Goal: Book appointment/travel/reservation

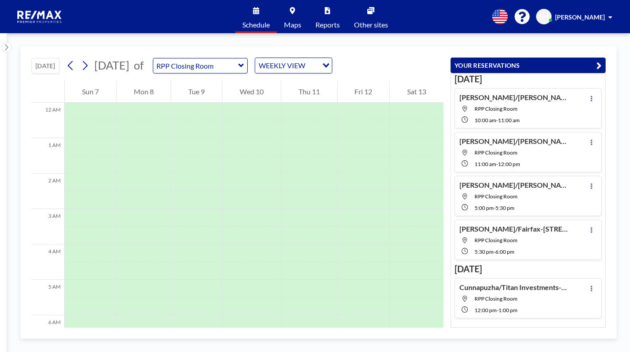
scroll to position [266, 0]
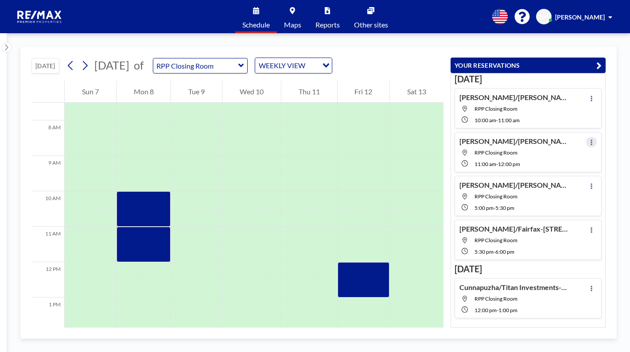
click at [590, 144] on button at bounding box center [591, 142] width 11 height 11
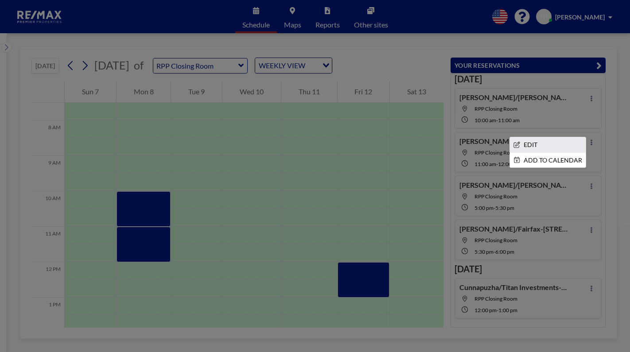
click at [534, 145] on li "EDIT" at bounding box center [548, 144] width 76 height 15
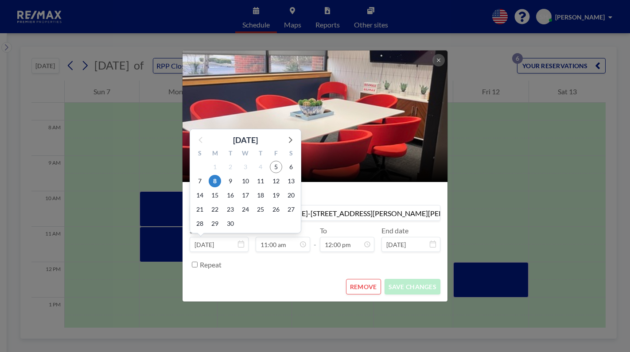
click at [227, 245] on input "[DATE]" at bounding box center [219, 244] width 59 height 15
click at [232, 182] on span "9" at bounding box center [230, 181] width 12 height 12
type input "[DATE]"
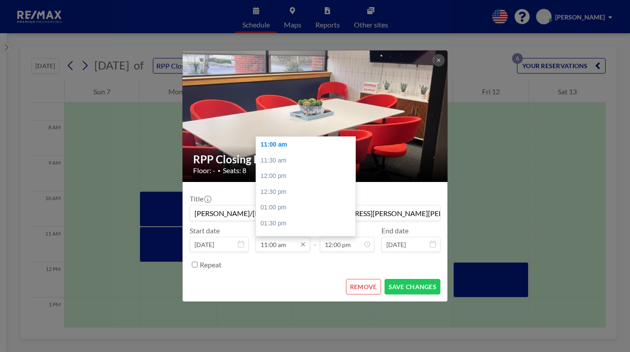
click at [278, 248] on input "11:00 am" at bounding box center [283, 244] width 55 height 15
click at [278, 171] on div "09:00 am" at bounding box center [308, 171] width 104 height 16
type input "09:00 am"
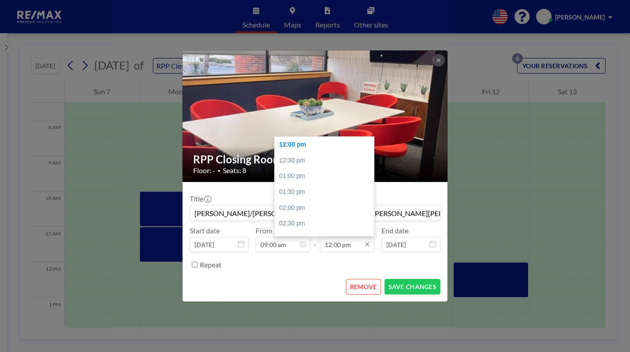
click at [339, 246] on input "12:00 pm" at bounding box center [347, 244] width 55 height 15
click at [302, 168] on div "10:00 am" at bounding box center [327, 171] width 104 height 16
type input "10:00 am"
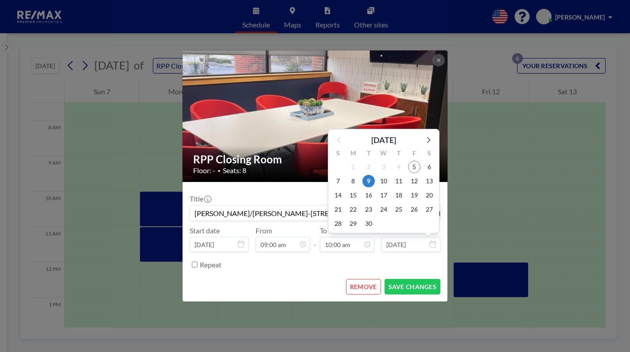
scroll to position [316, 0]
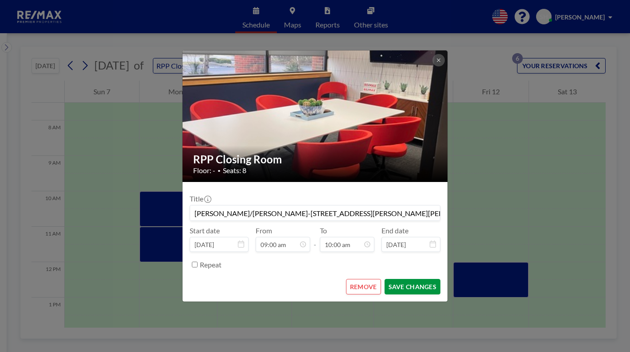
click at [407, 286] on button "SAVE CHANGES" at bounding box center [413, 287] width 56 height 16
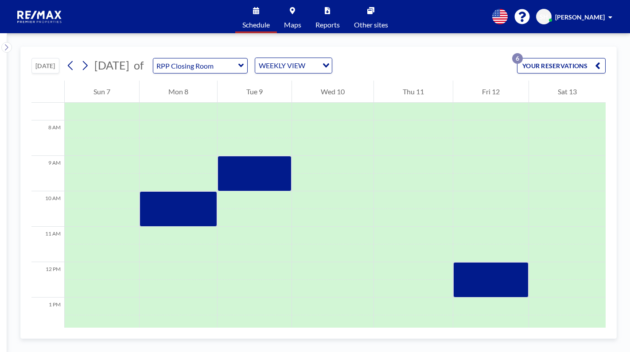
click at [549, 71] on button "YOUR RESERVATIONS 6" at bounding box center [561, 66] width 89 height 16
